Goal: Ask a question

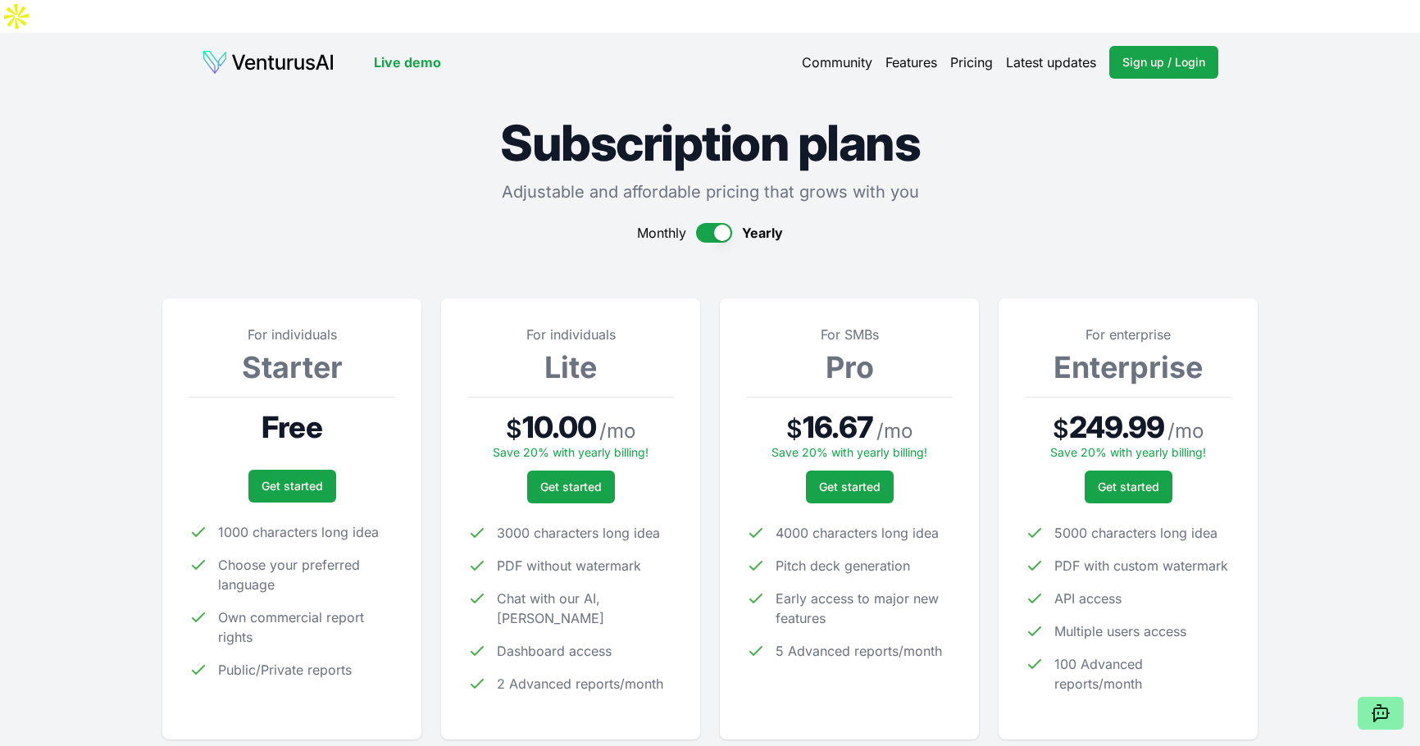
click at [726, 223] on button "button" at bounding box center [714, 233] width 36 height 20
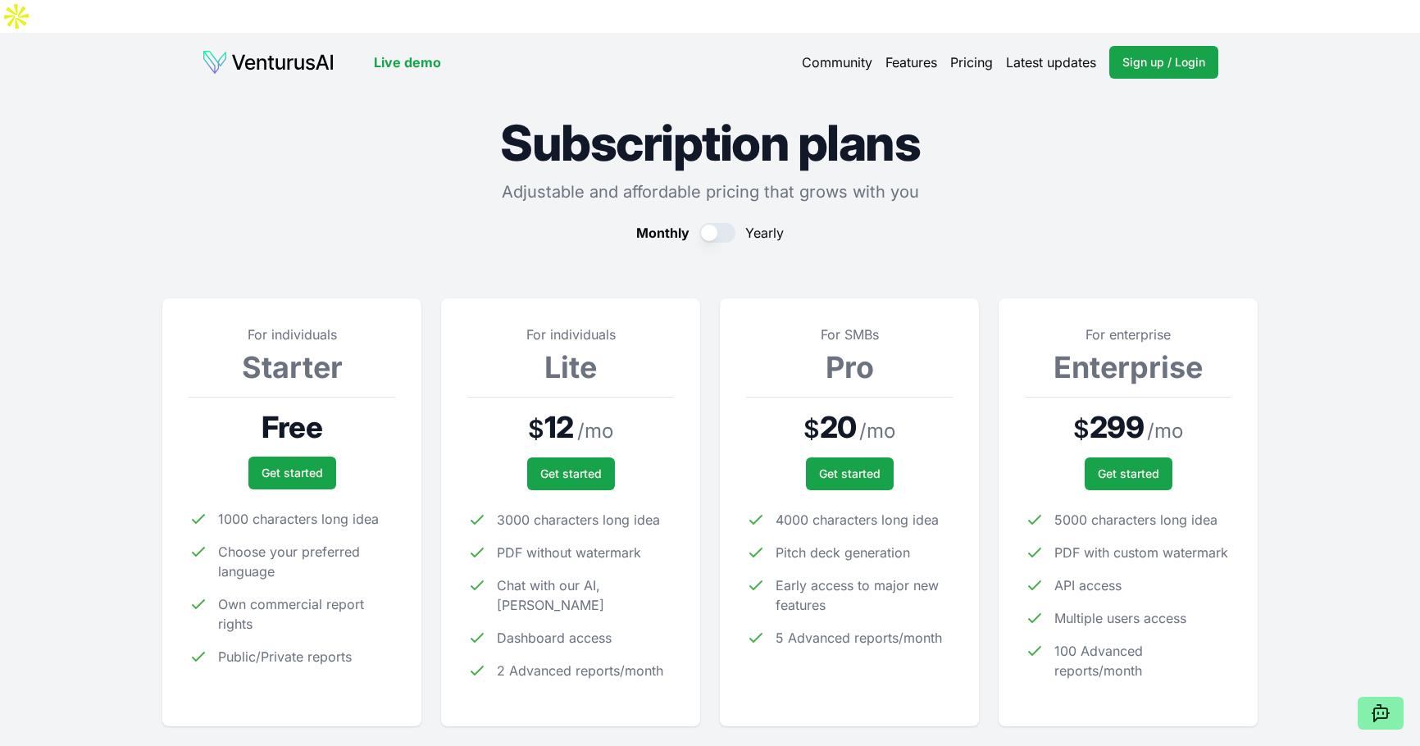
click at [900, 52] on link "Features" at bounding box center [911, 62] width 52 height 20
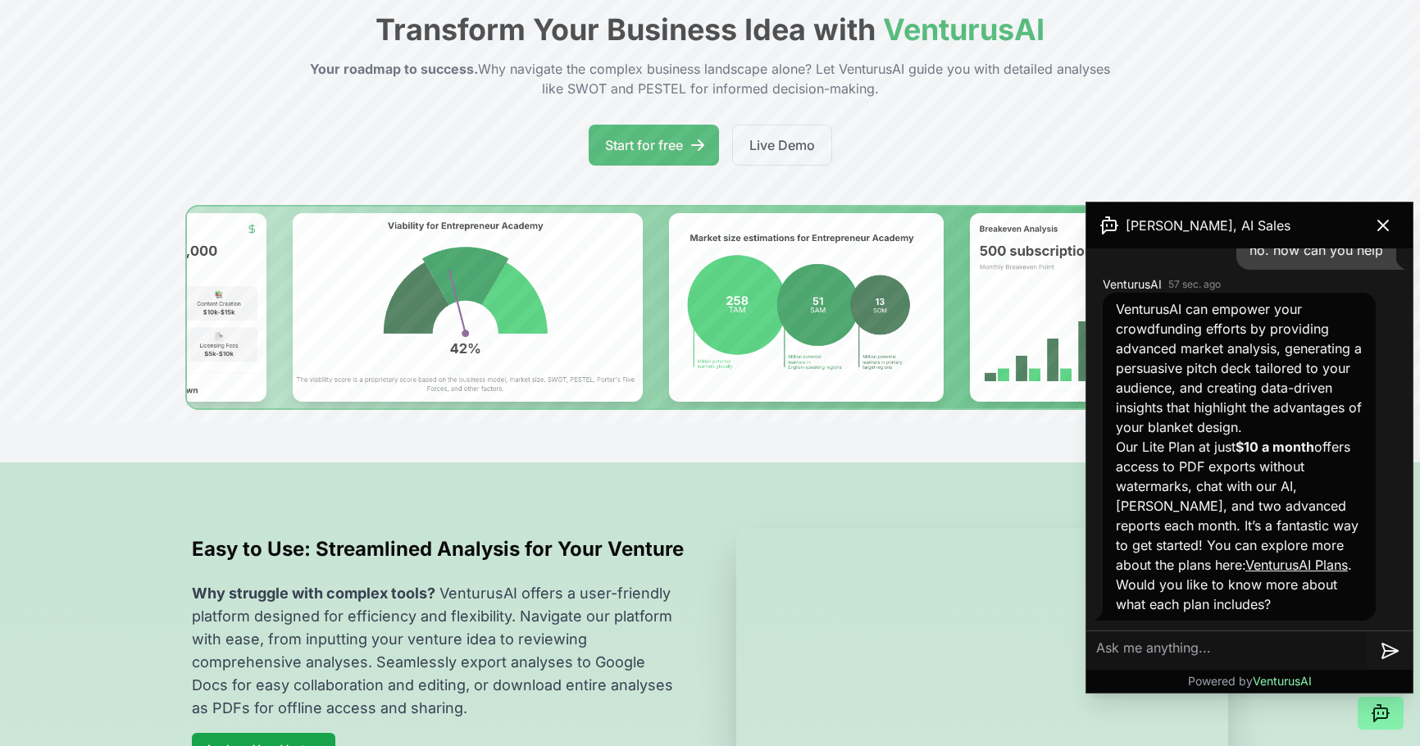
scroll to position [871, 0]
click at [1172, 656] on textarea at bounding box center [1226, 650] width 280 height 39
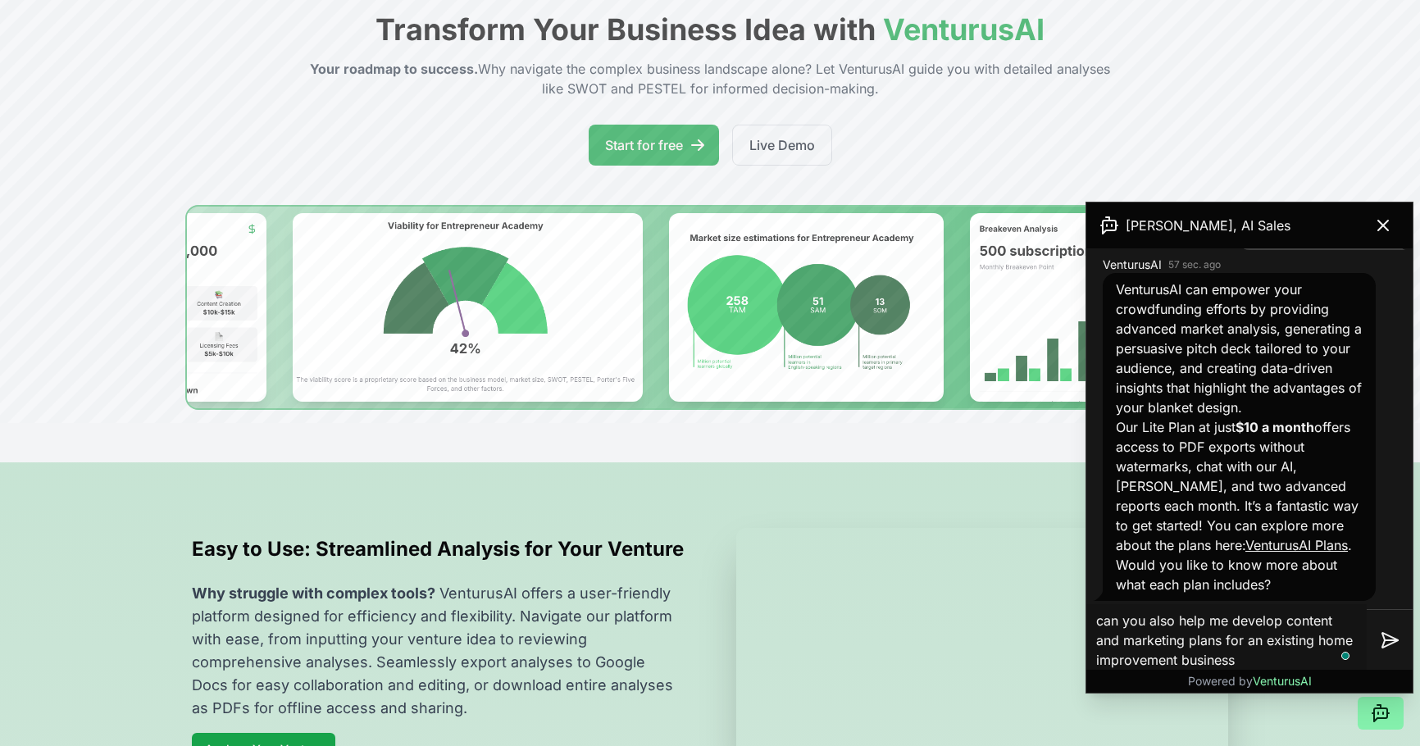
type textarea "can you also help me develop content and marketing plans for an existing home i…"
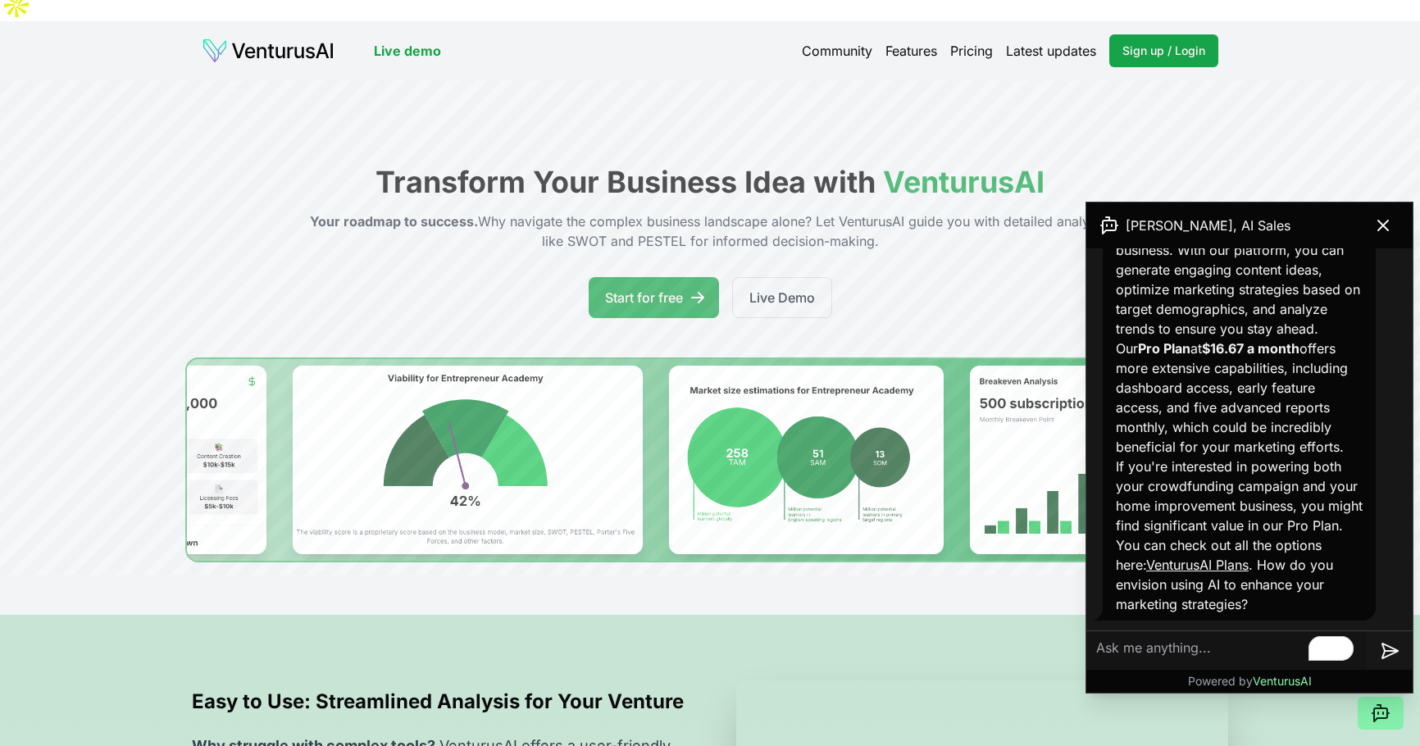
scroll to position [0, 0]
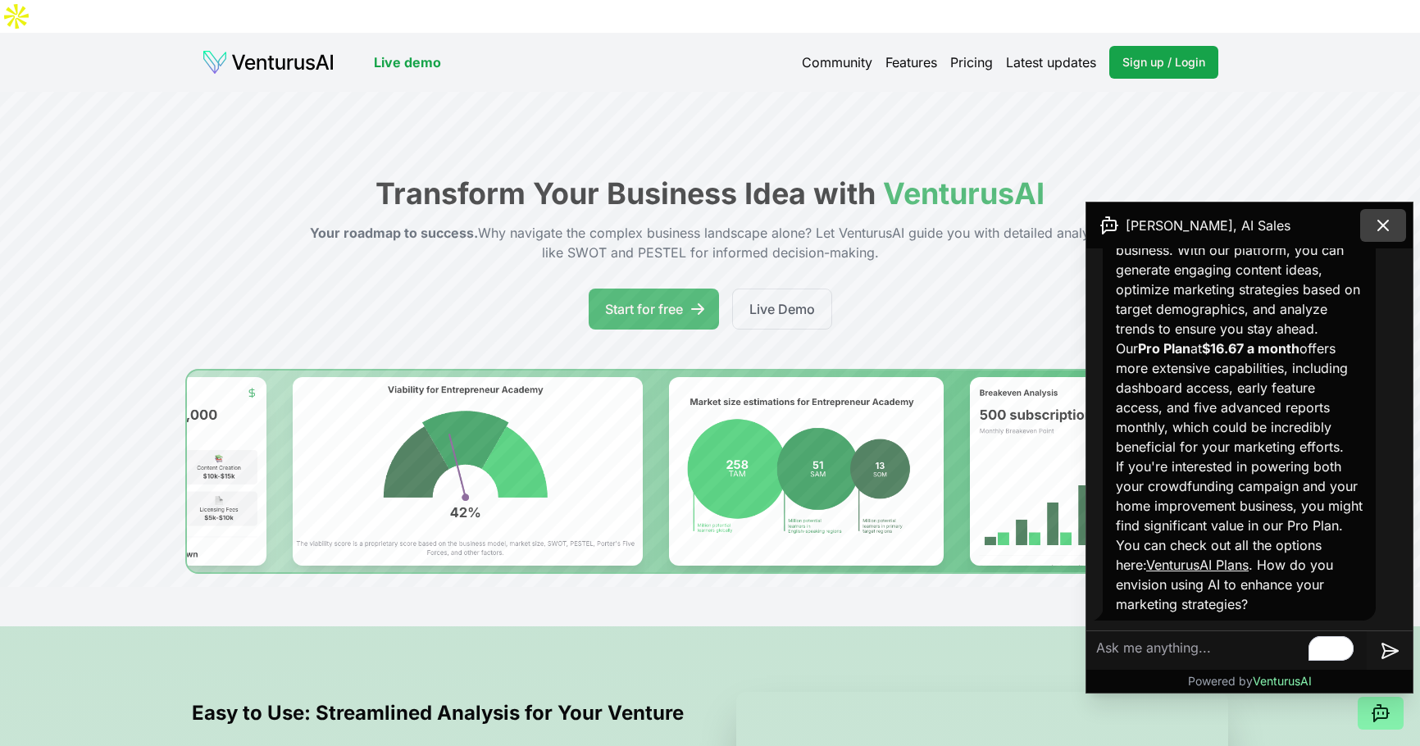
click at [1381, 221] on icon at bounding box center [1383, 226] width 20 height 20
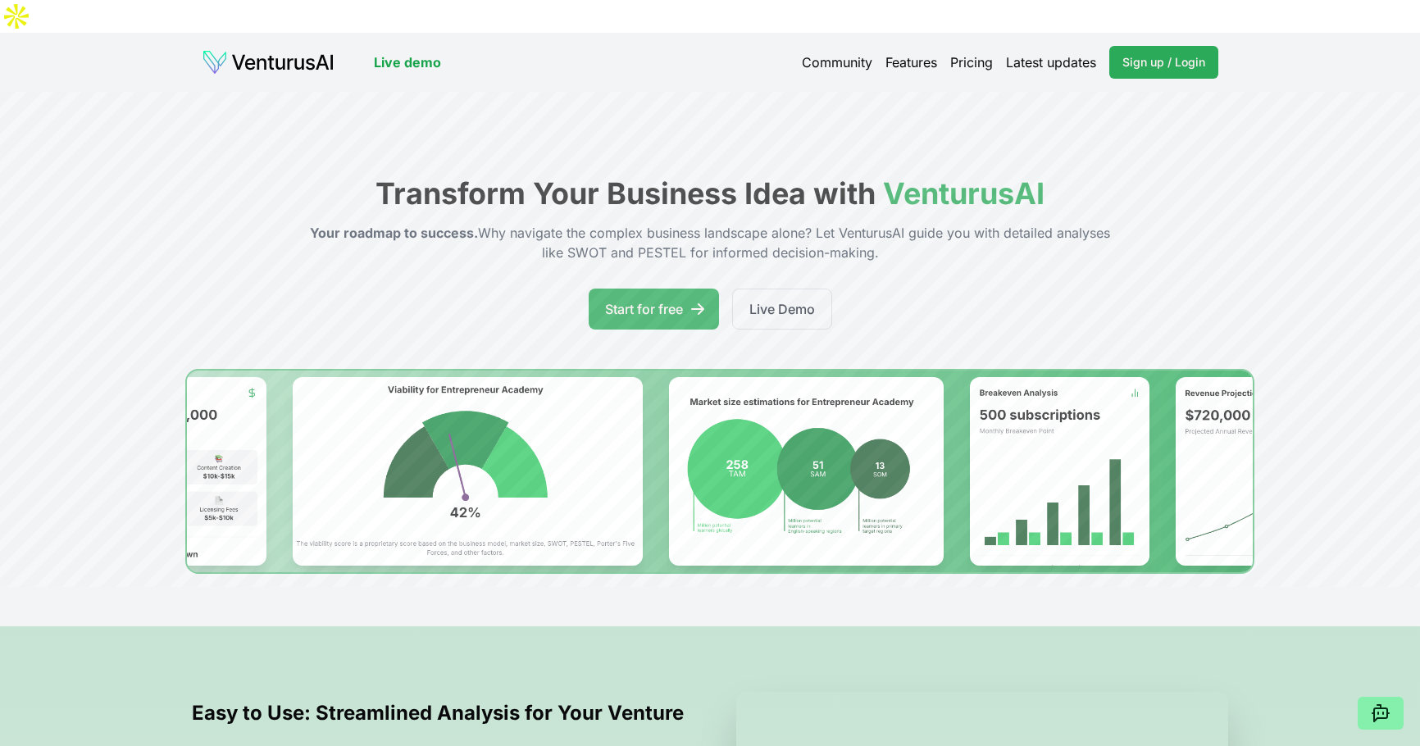
click at [1134, 54] on span "Sign up / Login" at bounding box center [1163, 62] width 83 height 16
